Goal: Information Seeking & Learning: Learn about a topic

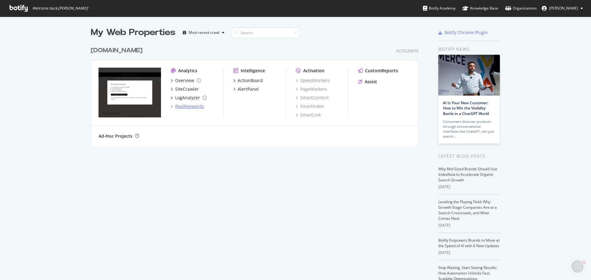
click at [180, 107] on div "RealKeywords" at bounding box center [189, 106] width 29 height 6
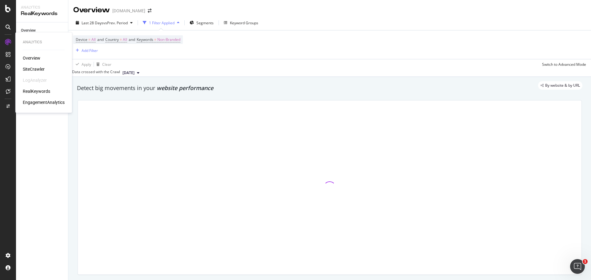
click at [51, 102] on div "EngagementAnalytics" at bounding box center [44, 102] width 42 height 6
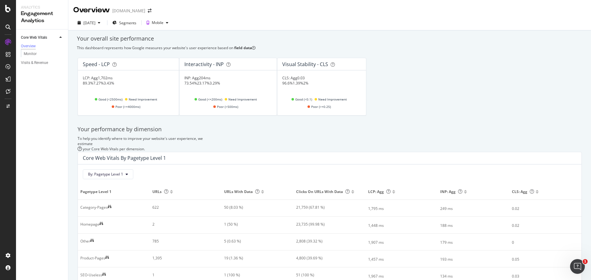
click at [210, 86] on div "23.17%" at bounding box center [203, 83] width 13 height 5
drag, startPoint x: 110, startPoint y: 136, endPoint x: 170, endPoint y: 136, distance: 60.3
click at [169, 155] on div "Core Web Vitals By Pagetype Level 1" at bounding box center [328, 158] width 491 height 6
click at [239, 165] on div "By: Pagetype Level 1" at bounding box center [330, 172] width 504 height 15
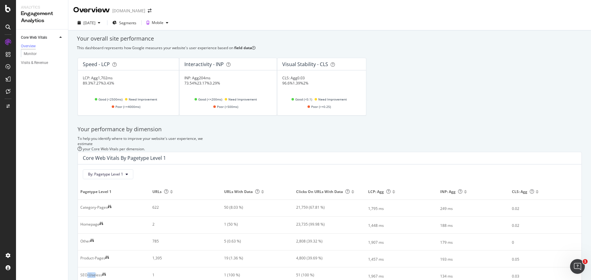
drag, startPoint x: 89, startPoint y: 246, endPoint x: 104, endPoint y: 246, distance: 14.8
click at [99, 273] on div "SEO-Useless" at bounding box center [91, 276] width 22 height 6
click at [113, 246] on div at bounding box center [113, 245] width 2 height 2
click at [102, 170] on button "By: Pagetype Level 1" at bounding box center [108, 175] width 50 height 10
click at [114, 175] on div "Select a Segment" at bounding box center [121, 172] width 76 height 10
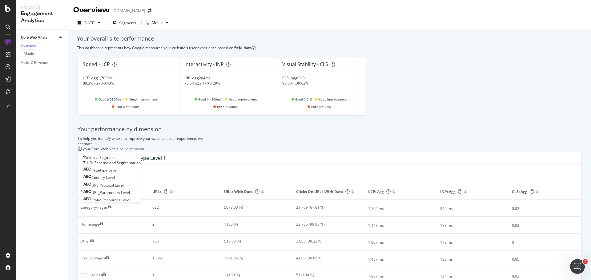
click at [87, 160] on div "Select a Segment" at bounding box center [112, 157] width 58 height 5
click at [58, 126] on div "Core Web Vitals Overview Monitor Visits & Revenue" at bounding box center [42, 171] width 52 height 282
click at [33, 55] on div "Monitor" at bounding box center [30, 54] width 13 height 6
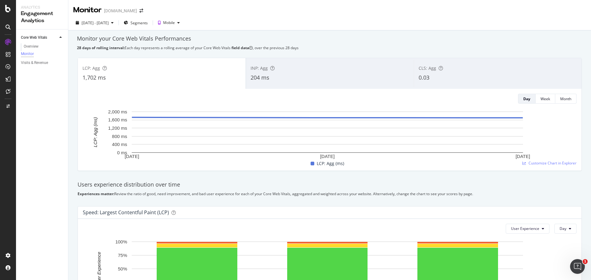
click at [296, 65] on div "INP: Agg" at bounding box center [330, 68] width 159 height 6
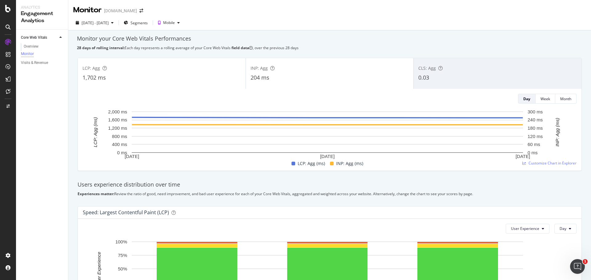
click at [442, 74] on div "0.03" at bounding box center [497, 78] width 159 height 8
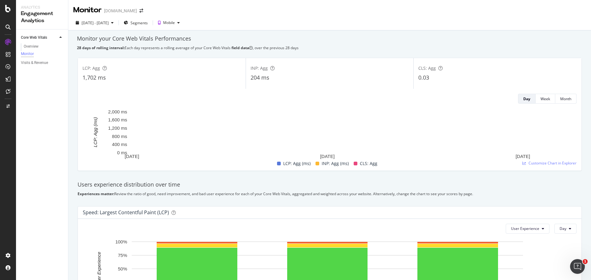
click at [145, 60] on div "LCP: Agg 1,702 ms" at bounding box center [162, 74] width 168 height 28
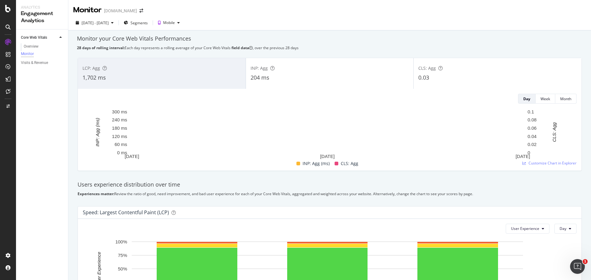
scroll to position [185, 0]
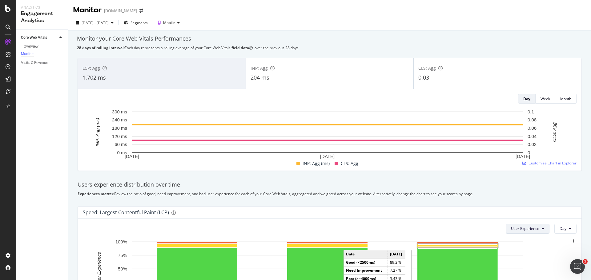
click at [527, 226] on span "User Experience" at bounding box center [525, 228] width 28 height 5
click at [519, 69] on span "Pages" at bounding box center [521, 68] width 29 height 6
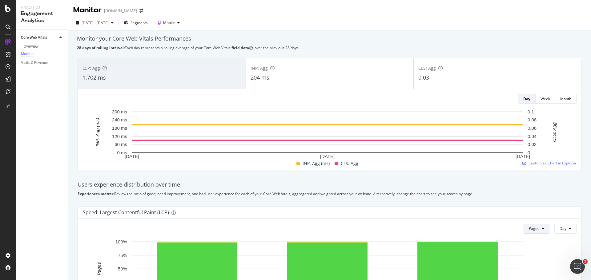
click at [529, 226] on span "Pages" at bounding box center [534, 228] width 10 height 5
click at [530, 54] on span "User Experience" at bounding box center [539, 57] width 28 height 6
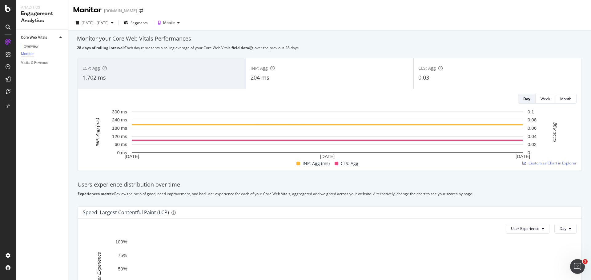
scroll to position [189, 0]
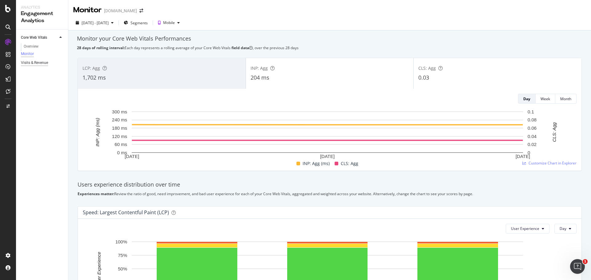
click at [37, 65] on div "Visits & Revenue" at bounding box center [34, 63] width 27 height 6
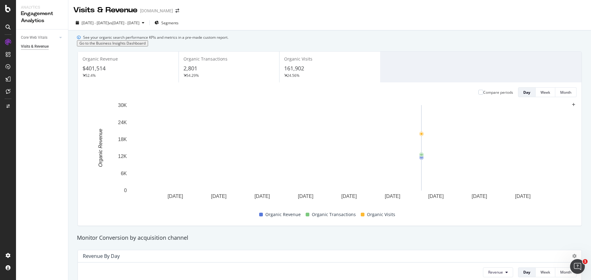
scroll to position [246, 0]
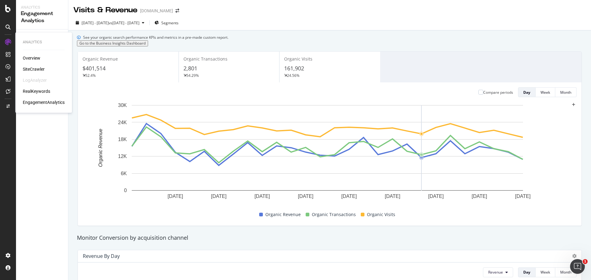
click at [33, 89] on div "RealKeywords" at bounding box center [36, 91] width 27 height 6
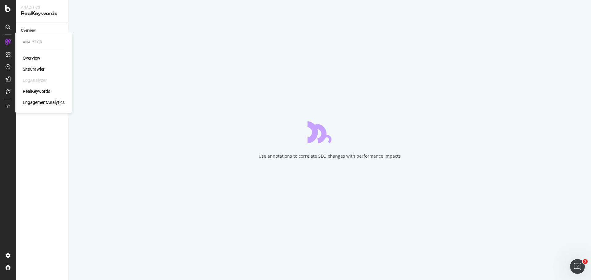
click at [30, 69] on div "SiteCrawler" at bounding box center [34, 69] width 22 height 6
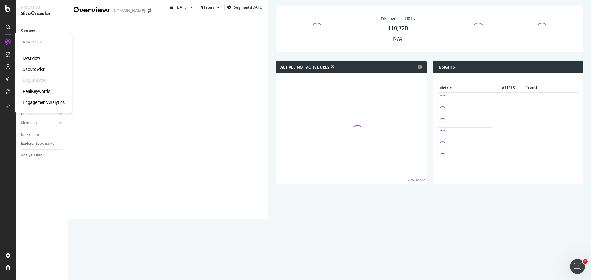
click at [37, 57] on div "Overview" at bounding box center [32, 58] width 18 height 6
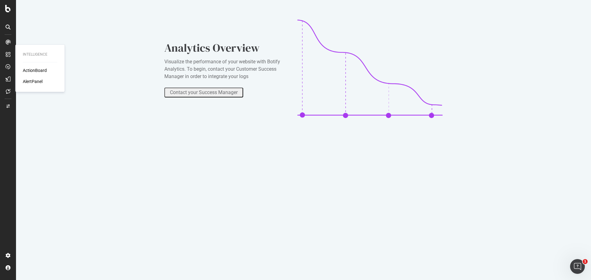
click at [32, 72] on div "ActionBoard" at bounding box center [35, 70] width 24 height 6
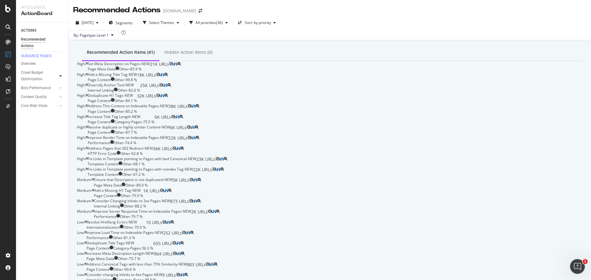
click at [58, 78] on div at bounding box center [61, 76] width 6 height 6
click at [32, 65] on div "Overview" at bounding box center [28, 64] width 15 height 6
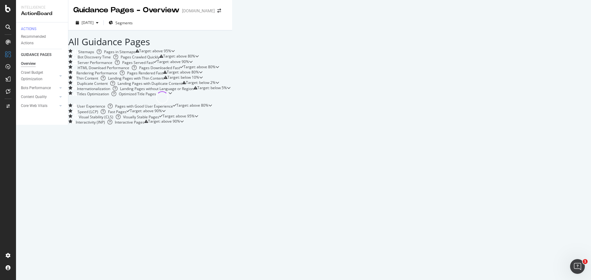
click at [175, 53] on div at bounding box center [173, 51] width 4 height 4
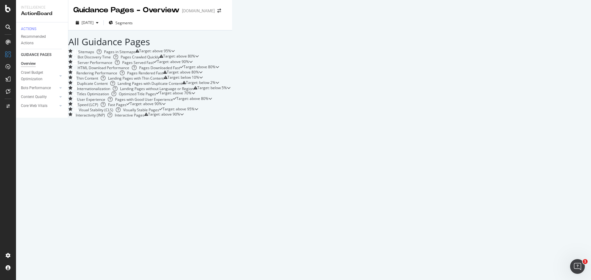
click at [175, 53] on icon at bounding box center [173, 51] width 4 height 4
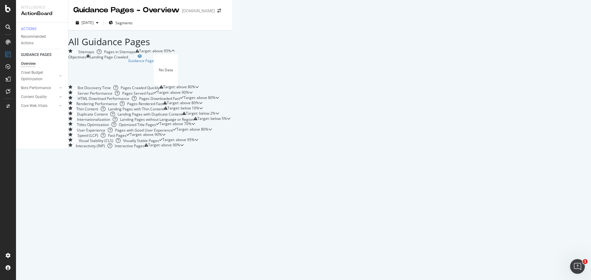
click at [175, 53] on icon at bounding box center [173, 51] width 4 height 4
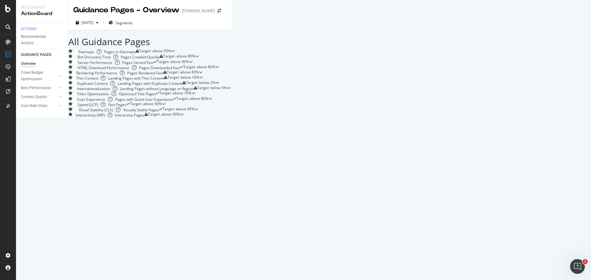
scroll to position [123, 0]
click at [34, 80] on div "Crawl Budget Optimization" at bounding box center [37, 76] width 32 height 13
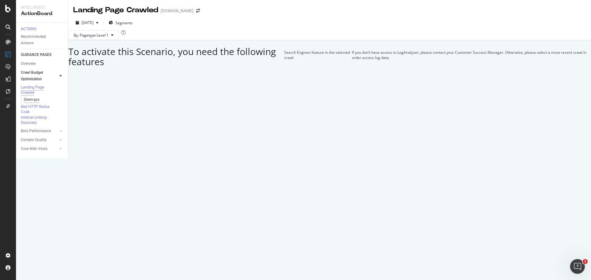
click at [33, 103] on div "Sitemaps" at bounding box center [32, 100] width 16 height 6
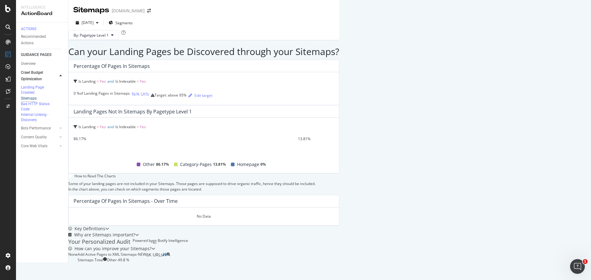
scroll to position [71, 0]
click at [33, 132] on div "Bots Performance" at bounding box center [36, 128] width 30 height 6
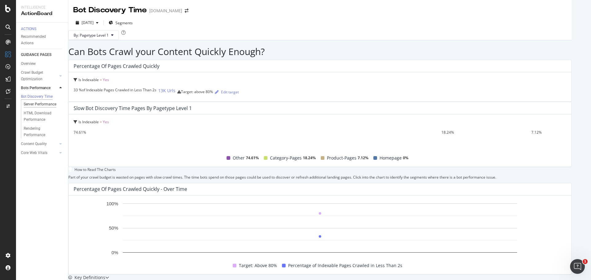
click at [41, 108] on div "Server Performance" at bounding box center [40, 104] width 33 height 6
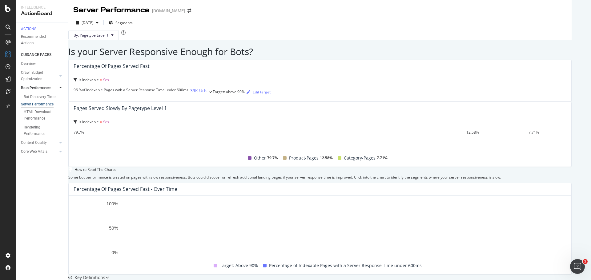
scroll to position [179, 0]
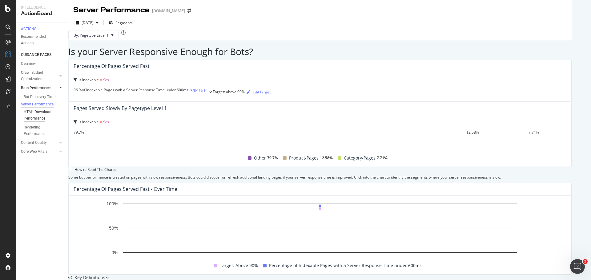
click at [45, 115] on div "HTML Download Performance" at bounding box center [42, 115] width 36 height 13
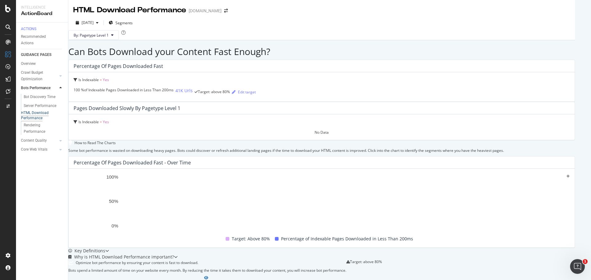
scroll to position [114, 0]
click at [37, 133] on div "Rendering Performance" at bounding box center [41, 128] width 34 height 13
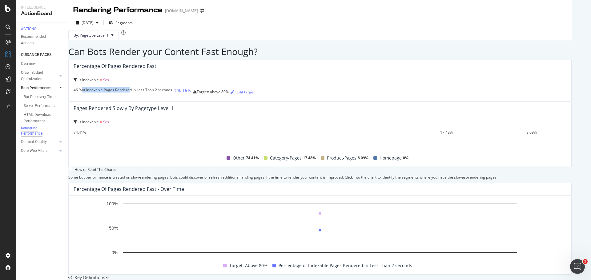
drag, startPoint x: 134, startPoint y: 110, endPoint x: 181, endPoint y: 113, distance: 46.6
click at [172, 93] on div "46 % of Indexable Pages Rendered in Less Than 2 seconds" at bounding box center [123, 89] width 99 height 5
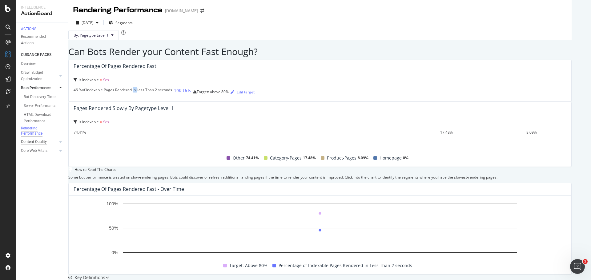
click at [43, 145] on div "Content Quality" at bounding box center [34, 142] width 26 height 6
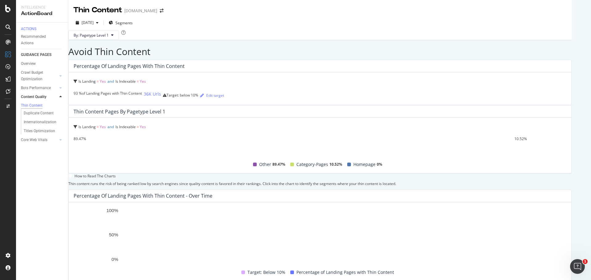
scroll to position [124, 0]
click at [50, 117] on div "Duplicate Content" at bounding box center [39, 113] width 30 height 6
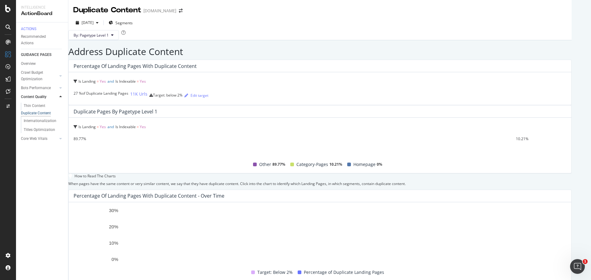
scroll to position [124, 0]
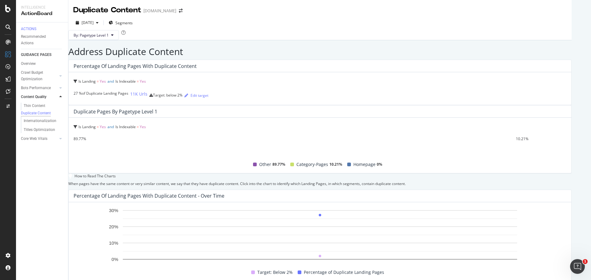
click at [48, 142] on link "Core Web Vitals" at bounding box center [39, 139] width 37 height 6
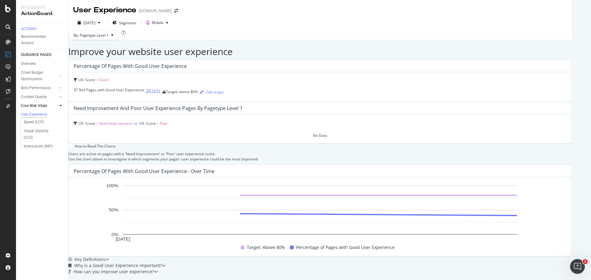
click at [146, 94] on div "28 Urls" at bounding box center [153, 91] width 14 height 6
click at [34, 126] on div "Speed (LCP)" at bounding box center [34, 122] width 20 height 6
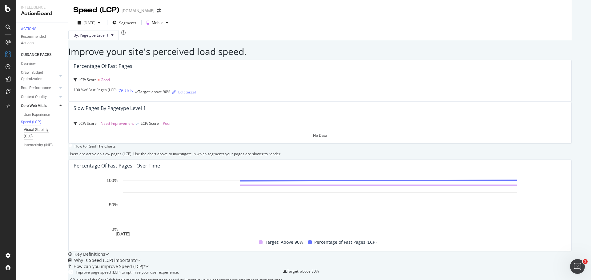
click at [44, 138] on div "Visual Stability (CLS)" at bounding box center [41, 133] width 34 height 13
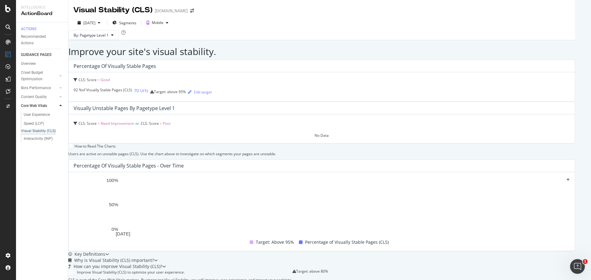
scroll to position [121, 0]
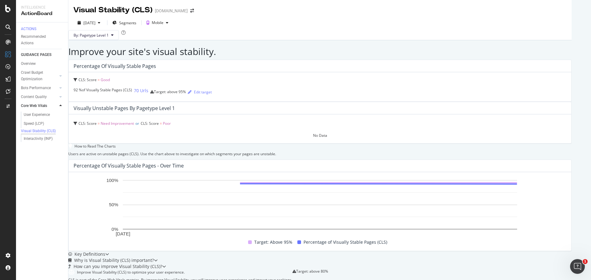
click at [166, 264] on div "How can you improve Visual Stability (CLS)?" at bounding box center [117, 267] width 98 height 6
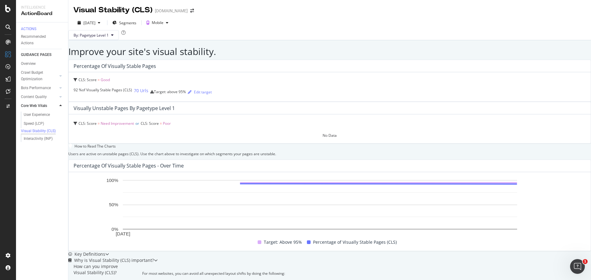
click at [154, 258] on div "Why is Visual Stability (CLS) important?" at bounding box center [111, 261] width 86 height 6
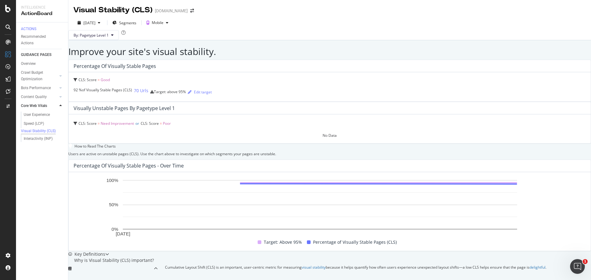
click at [109, 252] on div "Key Definitions" at bounding box center [88, 255] width 41 height 6
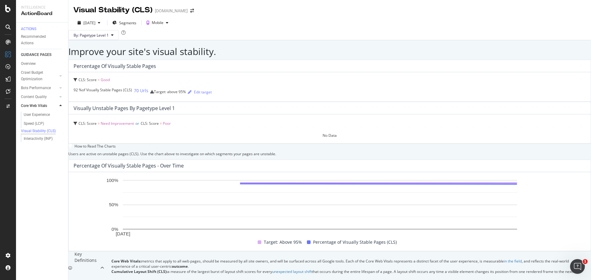
scroll to position [0, 0]
click at [37, 142] on div "Interactivity (INP)" at bounding box center [38, 139] width 29 height 6
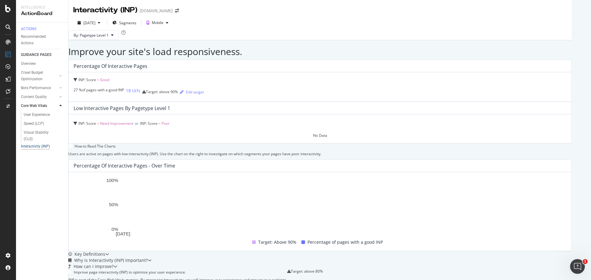
scroll to position [121, 0]
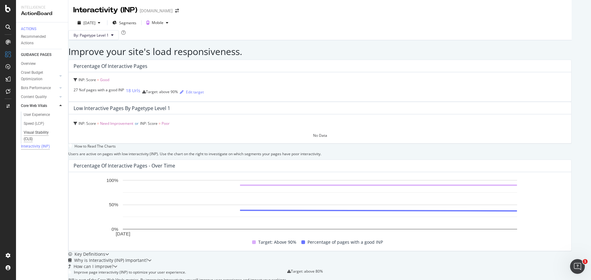
click at [30, 140] on div "Visual Stability (CLS)" at bounding box center [41, 136] width 34 height 13
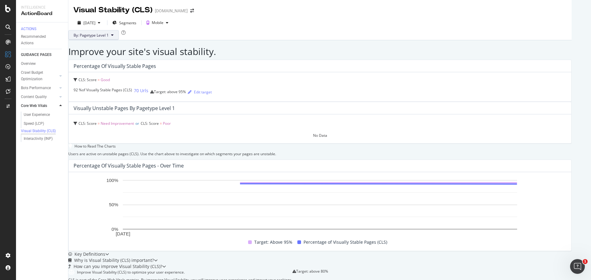
click at [109, 38] on span "By: Pagetype Level 1" at bounding box center [91, 35] width 35 height 5
click at [113, 64] on span "Pagetype" at bounding box center [110, 63] width 58 height 6
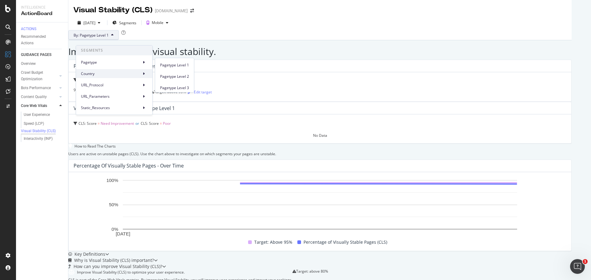
click at [108, 76] on span "Country" at bounding box center [110, 74] width 58 height 6
click at [108, 87] on span "URL_Protocol" at bounding box center [110, 86] width 58 height 6
click at [107, 100] on div "URL_Parameters" at bounding box center [114, 96] width 76 height 9
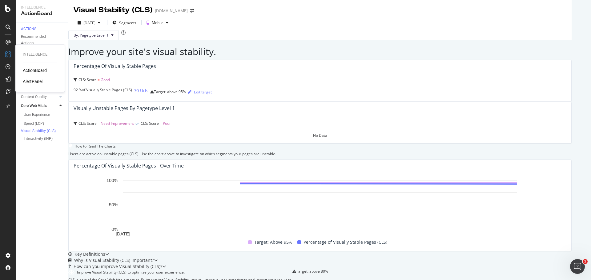
click at [33, 83] on div "AlertPanel" at bounding box center [33, 81] width 20 height 6
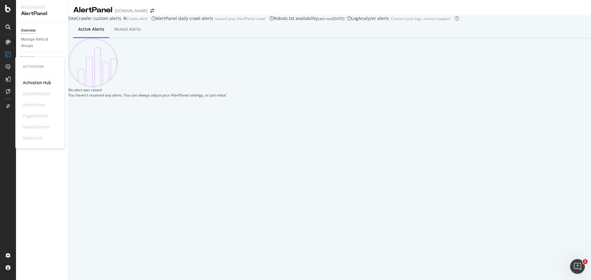
click at [37, 84] on div "Activation Hub" at bounding box center [37, 83] width 28 height 6
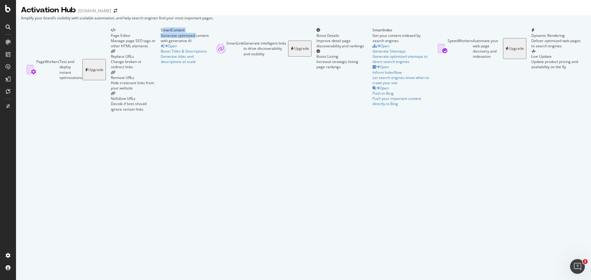
drag, startPoint x: 126, startPoint y: 115, endPoint x: 200, endPoint y: 115, distance: 73.9
click at [200, 43] on div "SmartContent Generate optimized content with generative AI" at bounding box center [186, 35] width 50 height 16
click at [156, 92] on div "PageWorkers Test and deploy instant optimizations Upgrade Page Editor Manage pa…" at bounding box center [90, 69] width 131 height 84
drag, startPoint x: 173, startPoint y: 163, endPoint x: 223, endPoint y: 167, distance: 49.7
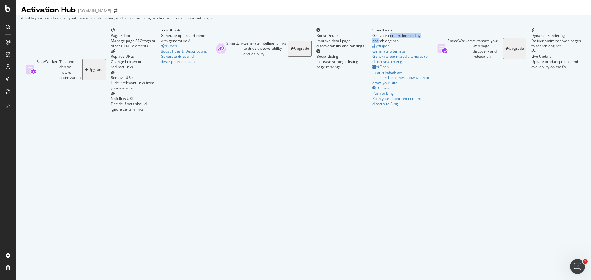
click at [372, 112] on div "SmartIndex Get your content indexed by search engines Open Generate Sitemaps Ge…" at bounding box center [401, 69] width 58 height 84
drag, startPoint x: 176, startPoint y: 116, endPoint x: 243, endPoint y: 116, distance: 66.8
click at [211, 43] on div "Generate optimized content with generative AI" at bounding box center [186, 38] width 50 height 10
click at [211, 112] on div "SmartContent Generate optimized content with generative AI Open Boost Titles & …" at bounding box center [186, 69] width 50 height 84
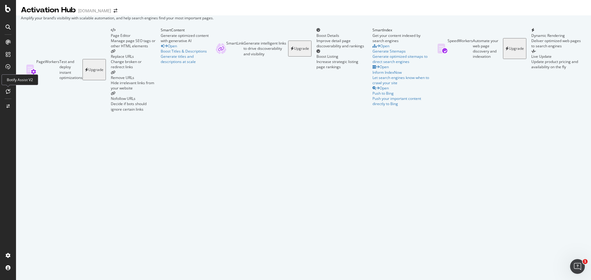
click at [9, 89] on icon at bounding box center [8, 91] width 5 height 5
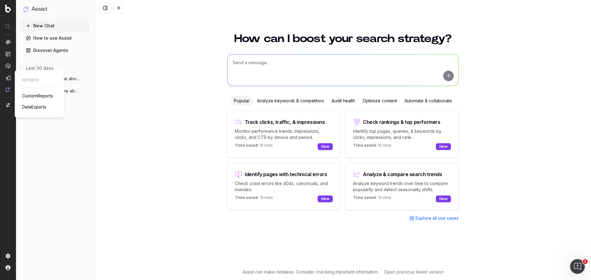
click at [36, 109] on span "DataExports" at bounding box center [34, 107] width 24 height 5
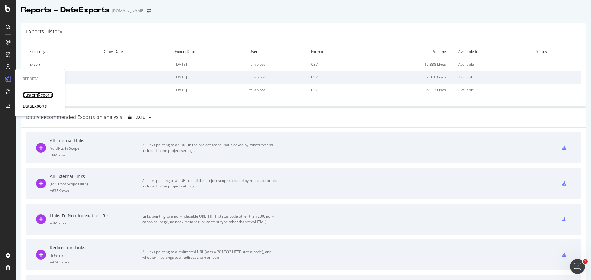
click at [38, 96] on div "CustomReports" at bounding box center [38, 95] width 30 height 6
